Goal: Task Accomplishment & Management: Use online tool/utility

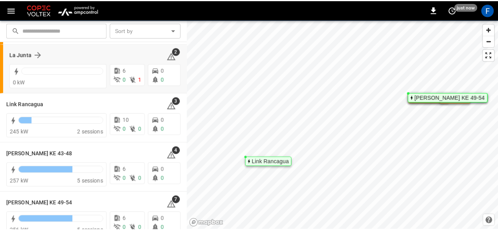
scroll to position [70, 0]
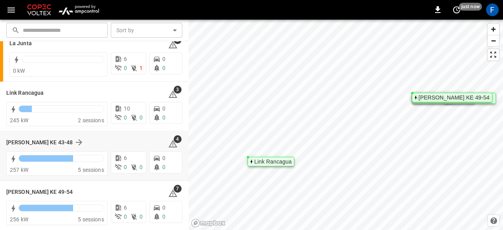
click at [23, 146] on div "[PERSON_NAME] KE 43-48 4" at bounding box center [94, 142] width 176 height 15
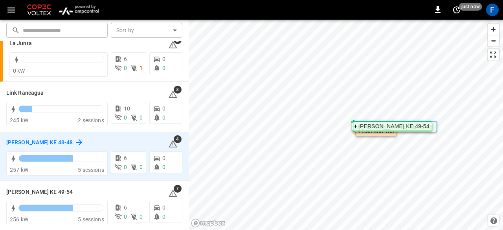
click at [31, 143] on h6 "[PERSON_NAME] KE 43-48" at bounding box center [39, 142] width 66 height 9
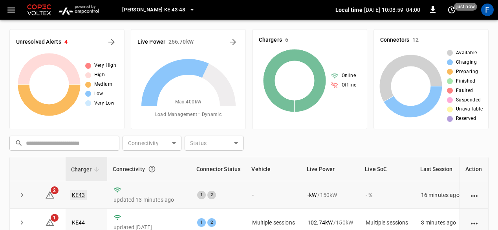
click at [79, 191] on link "KE43" at bounding box center [78, 194] width 16 height 9
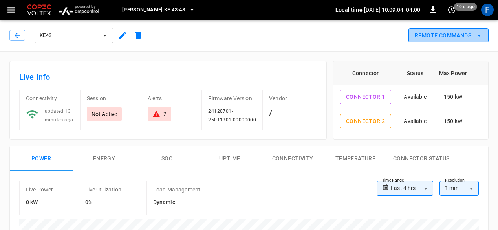
click at [442, 35] on button "Remote Commands" at bounding box center [448, 35] width 80 height 15
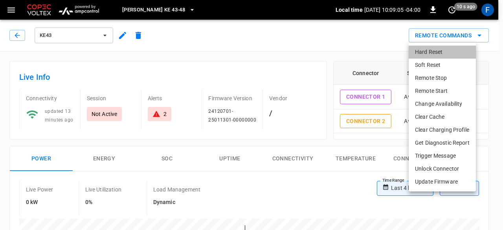
click at [422, 53] on li "Hard Reset" at bounding box center [441, 52] width 67 height 13
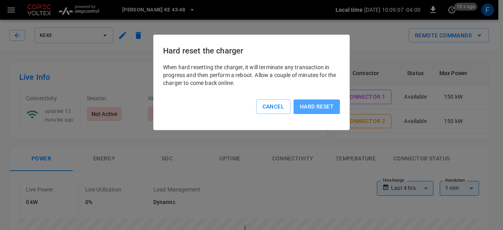
click at [312, 105] on button "Hard reset" at bounding box center [316, 106] width 46 height 15
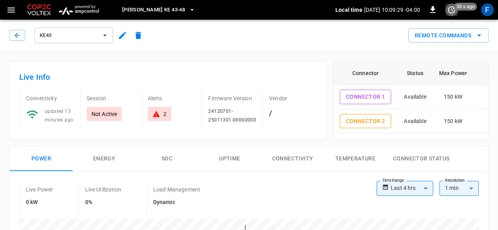
click at [449, 9] on icon "set refresh interval" at bounding box center [451, 9] width 9 height 9
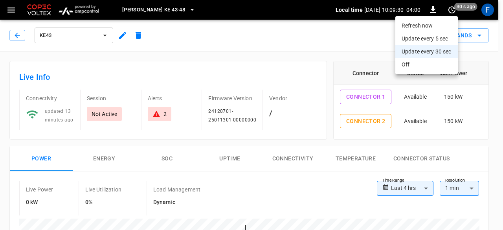
click at [429, 27] on li "Refresh now" at bounding box center [426, 25] width 62 height 13
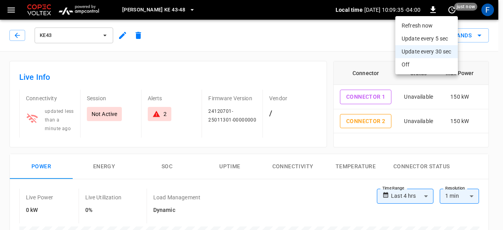
click at [321, 58] on div at bounding box center [251, 115] width 503 height 230
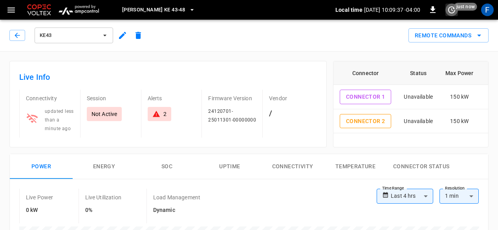
click at [453, 11] on icon "set refresh interval" at bounding box center [451, 9] width 9 height 9
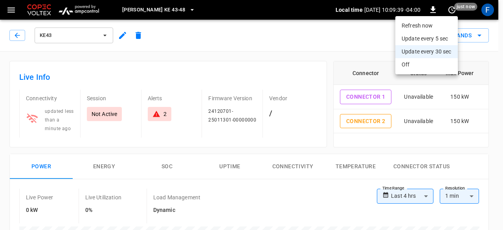
click at [290, 49] on div at bounding box center [251, 115] width 503 height 230
